Goal: Navigation & Orientation: Find specific page/section

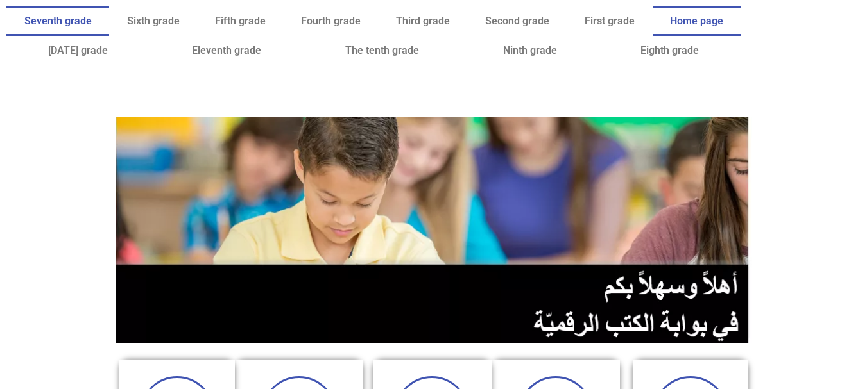
click at [109, 11] on link "Seventh grade" at bounding box center [57, 21] width 103 height 30
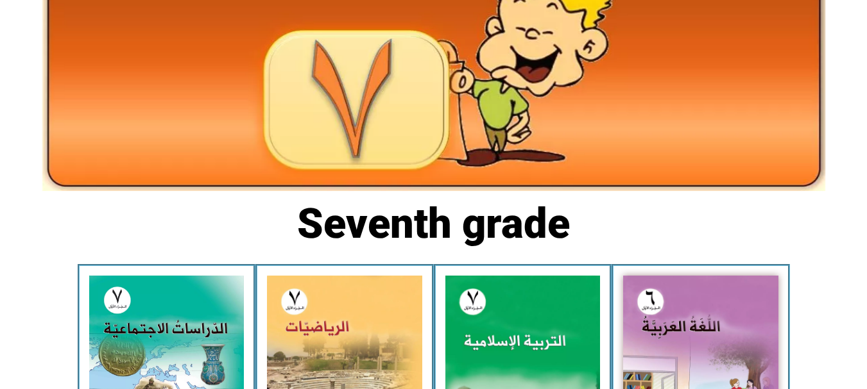
scroll to position [138, 0]
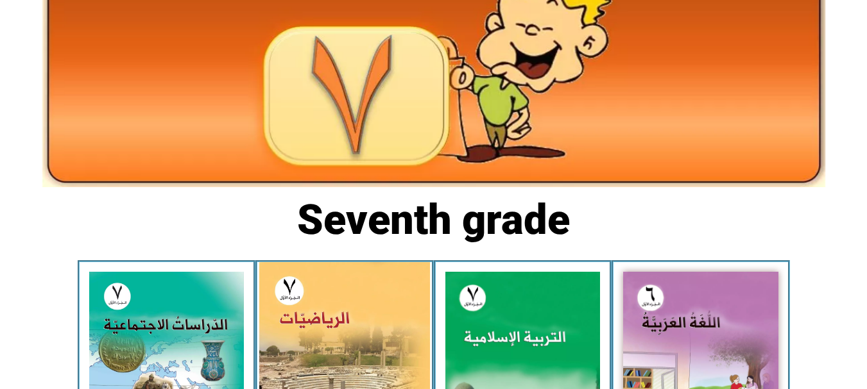
click at [375, 361] on img at bounding box center [344, 368] width 171 height 213
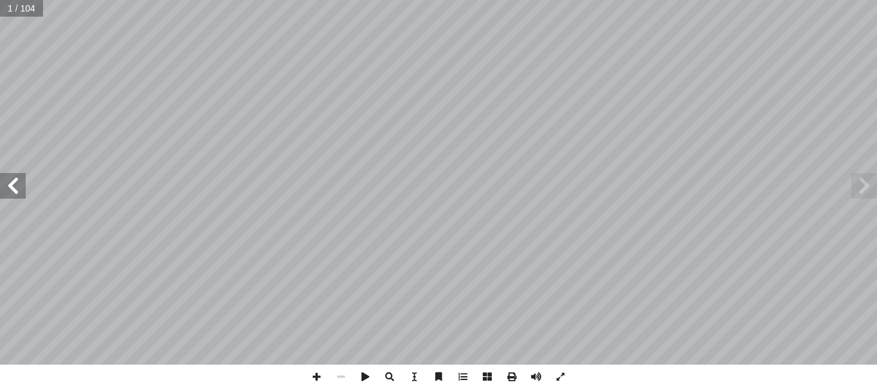
click at [11, 191] on span at bounding box center [13, 186] width 26 height 26
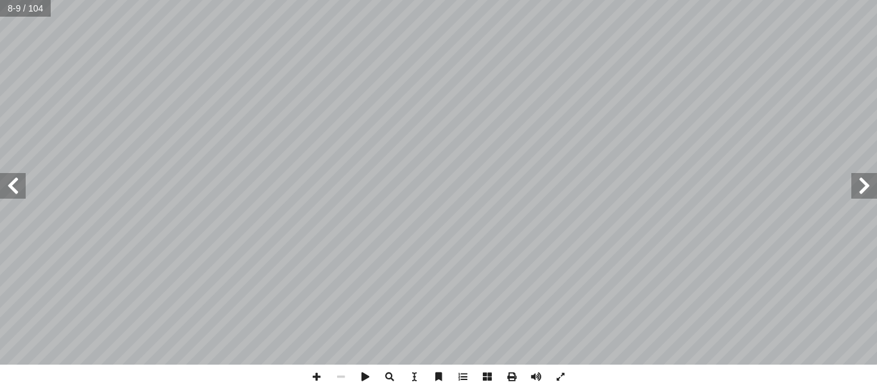
click at [11, 191] on span at bounding box center [13, 186] width 26 height 26
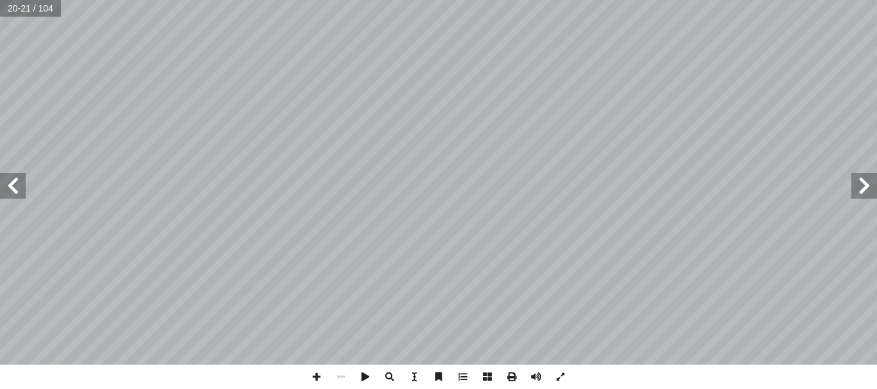
click at [863, 189] on span at bounding box center [864, 186] width 26 height 26
click at [312, 380] on span at bounding box center [316, 377] width 24 height 24
click at [318, 381] on span at bounding box center [316, 377] width 24 height 24
